Goal: Information Seeking & Learning: Understand process/instructions

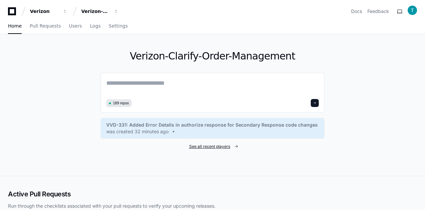
click at [212, 147] on span "See all recent players" at bounding box center [209, 146] width 41 height 5
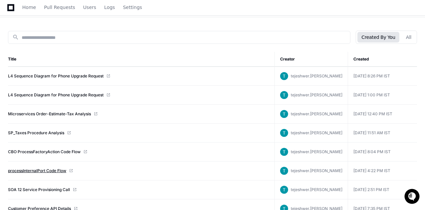
click at [45, 169] on link "processInternalPort Code Flow" at bounding box center [37, 171] width 58 height 5
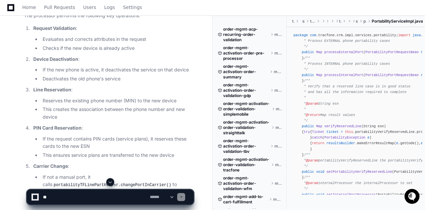
scroll to position [566, 0]
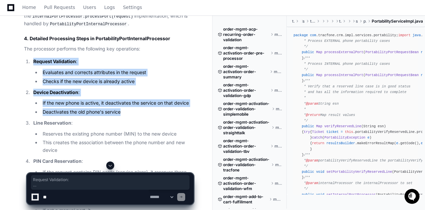
drag, startPoint x: 33, startPoint y: 58, endPoint x: 120, endPoint y: 113, distance: 102.9
click at [124, 111] on li "Deactivates the old phone's service" at bounding box center [117, 113] width 153 height 8
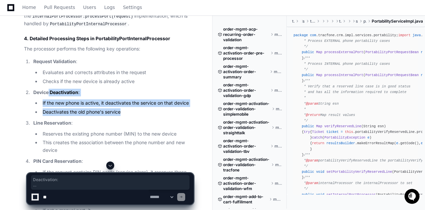
drag, startPoint x: 124, startPoint y: 111, endPoint x: 42, endPoint y: 100, distance: 82.0
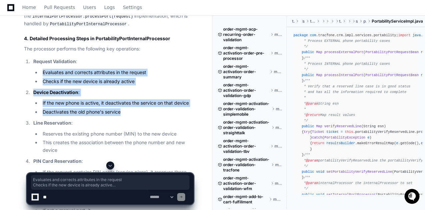
click at [118, 110] on li "Deactivates the old phone's service" at bounding box center [117, 113] width 153 height 8
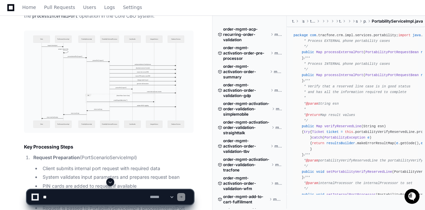
scroll to position [3997, 0]
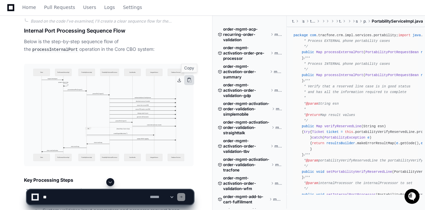
click at [191, 79] on button at bounding box center [189, 80] width 10 height 10
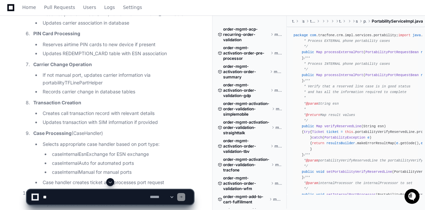
scroll to position [4366, 0]
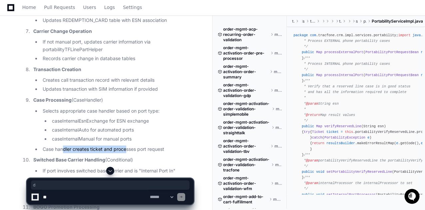
drag, startPoint x: 62, startPoint y: 161, endPoint x: 126, endPoint y: 163, distance: 64.3
click at [126, 154] on li "Case handler creates ticket and processes port request" at bounding box center [117, 150] width 153 height 8
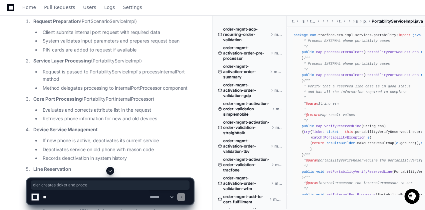
scroll to position [4200, 0]
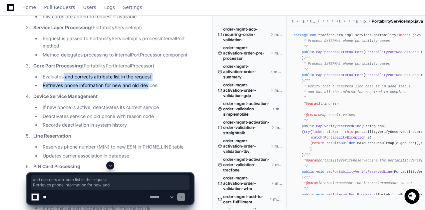
drag, startPoint x: 63, startPoint y: 88, endPoint x: 149, endPoint y: 92, distance: 86.0
click at [149, 90] on ul "Evaluates and corrects attribute list in the request Retrieves phone informatio…" at bounding box center [113, 81] width 160 height 17
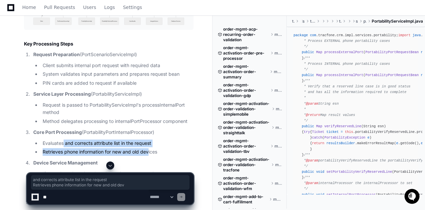
scroll to position [4366, 0]
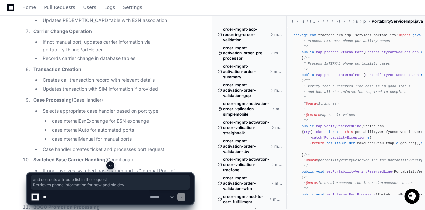
click at [79, 194] on textarea at bounding box center [95, 197] width 107 height 15
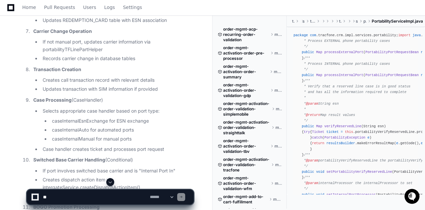
click at [83, 196] on textarea at bounding box center [95, 197] width 107 height 15
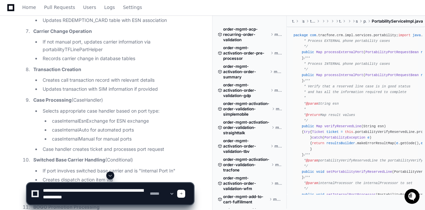
type textarea "**********"
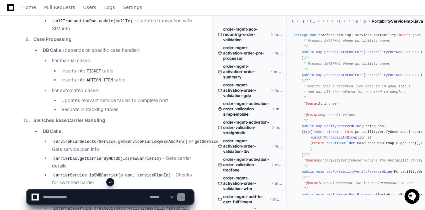
scroll to position [5506, 0]
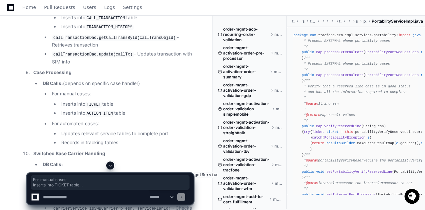
drag, startPoint x: 125, startPoint y: 114, endPoint x: 46, endPoint y: 98, distance: 80.8
click at [50, 98] on li "For manual cases: Inserts into TICKET table Inserts into ACTION_ITEM table" at bounding box center [122, 103] width 144 height 27
click at [71, 125] on li "For automated cases: Updates relevant service tables to complete port Records i…" at bounding box center [122, 133] width 144 height 27
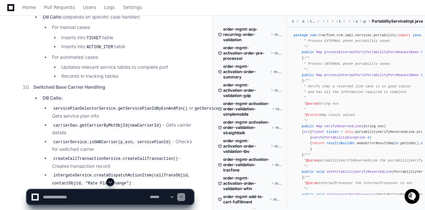
scroll to position [5606, 0]
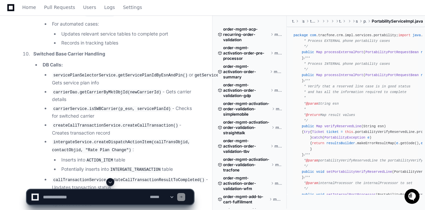
click at [72, 195] on textarea at bounding box center [95, 197] width 107 height 15
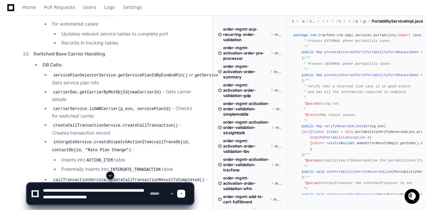
scroll to position [2, 0]
type textarea "**********"
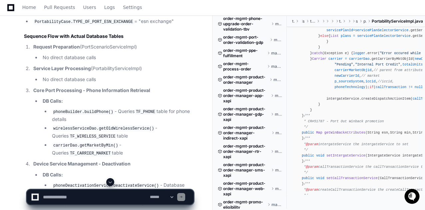
scroll to position [1099, 0]
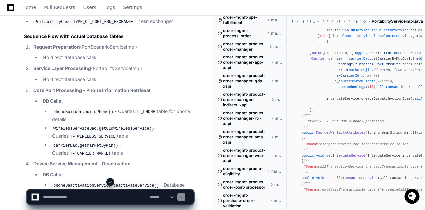
click at [99, 198] on textarea at bounding box center [95, 197] width 107 height 15
type textarea "**********"
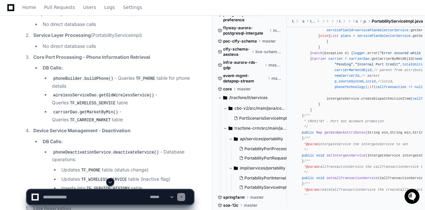
scroll to position [6288, 0]
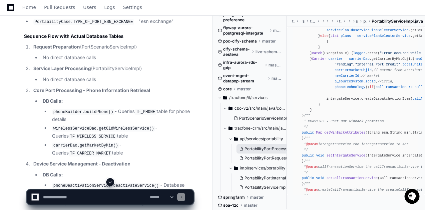
click at [258, 149] on span "PortabilityPortProcessor.java" at bounding box center [271, 149] width 55 height 5
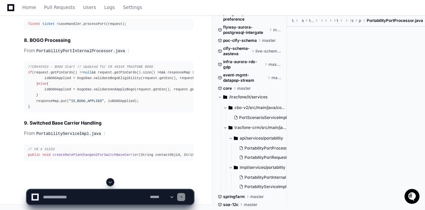
scroll to position [8284, 0]
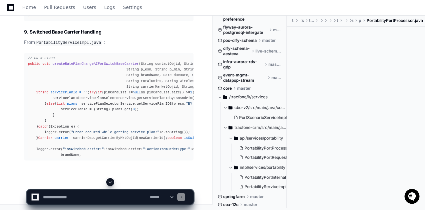
click at [264, 179] on div at bounding box center [263, 195] width 102 height 32
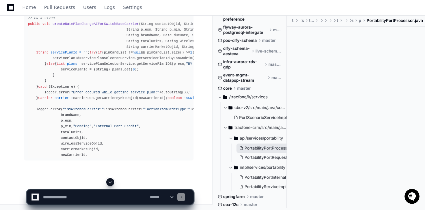
click at [263, 149] on span "PortabilityPortProcessor.java" at bounding box center [271, 148] width 55 height 5
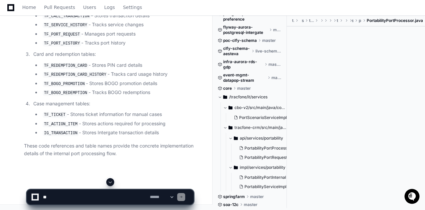
scroll to position [8837, 0]
click at [55, 115] on code "TF_TICKET" at bounding box center [55, 115] width 24 height 6
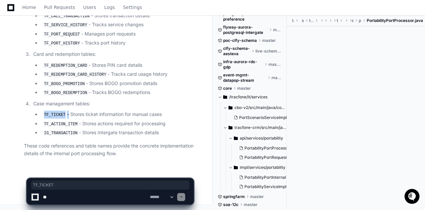
copy li "TF_TICKET"
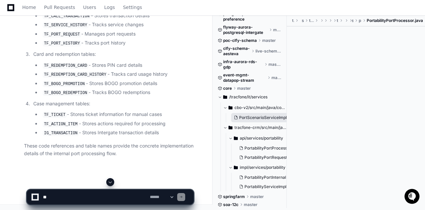
drag, startPoint x: 259, startPoint y: 119, endPoint x: 137, endPoint y: 71, distance: 131.4
click at [259, 119] on span "PortScenarioServiceImpl.java" at bounding box center [267, 117] width 57 height 5
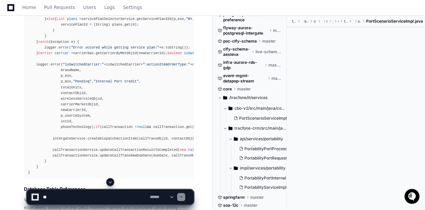
scroll to position [8238, 0]
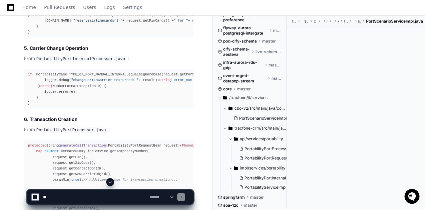
scroll to position [7772, 0]
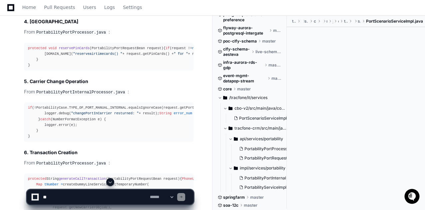
click at [66, 199] on textarea at bounding box center [95, 197] width 107 height 15
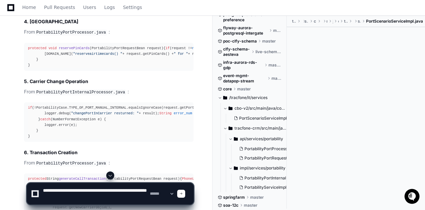
type textarea "**********"
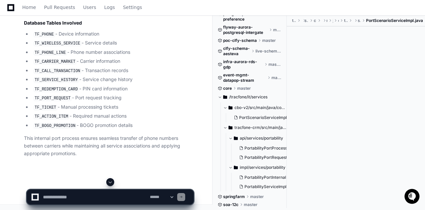
scroll to position [9562, 0]
click at [66, 197] on textarea at bounding box center [95, 197] width 107 height 15
type textarea "**********"
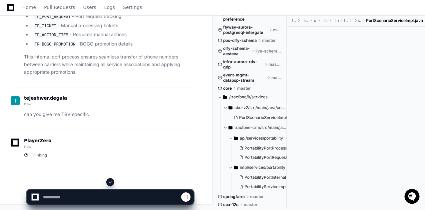
scroll to position [9576, 0]
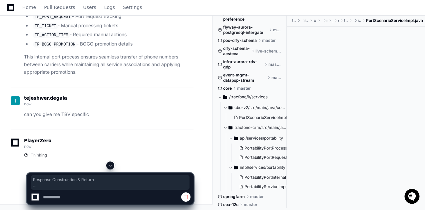
drag, startPoint x: 184, startPoint y: 163, endPoint x: 107, endPoint y: 102, distance: 98.1
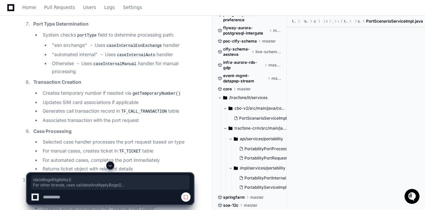
scroll to position [9077, 0]
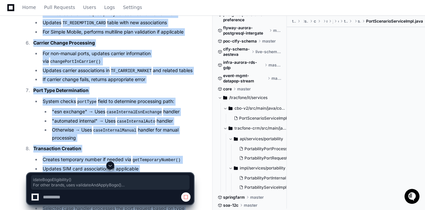
copy ol "Request Initiation Client submits port request with required data (ESNs, MIN, c…"
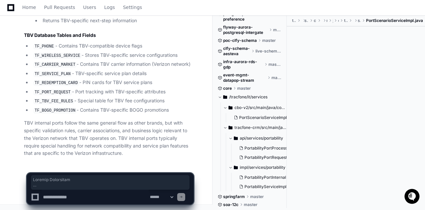
scroll to position [10550, 0]
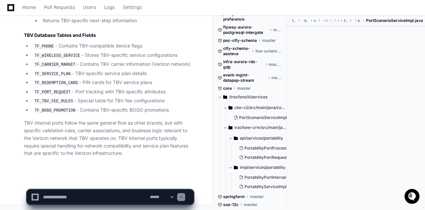
click at [53, 193] on textarea at bounding box center [95, 197] width 107 height 15
paste textarea "**********"
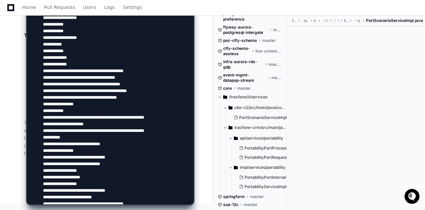
scroll to position [10317, 0]
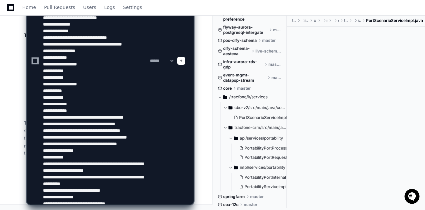
click at [85, 16] on textarea at bounding box center [95, 61] width 107 height 288
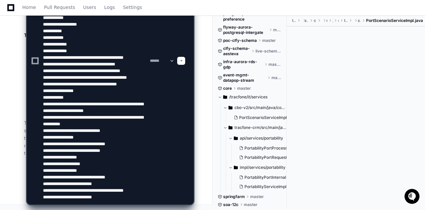
scroll to position [10550, 0]
click at [122, 197] on textarea at bounding box center [95, 61] width 107 height 288
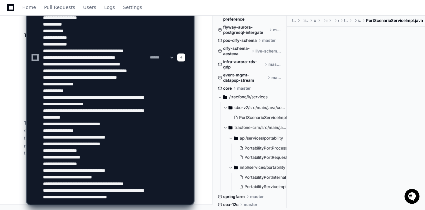
type textarea "**********"
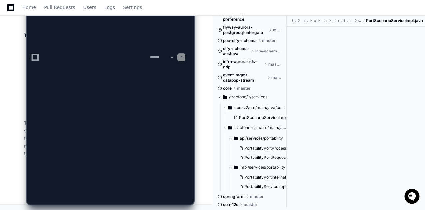
scroll to position [0, 0]
